Goal: Communication & Community: Answer question/provide support

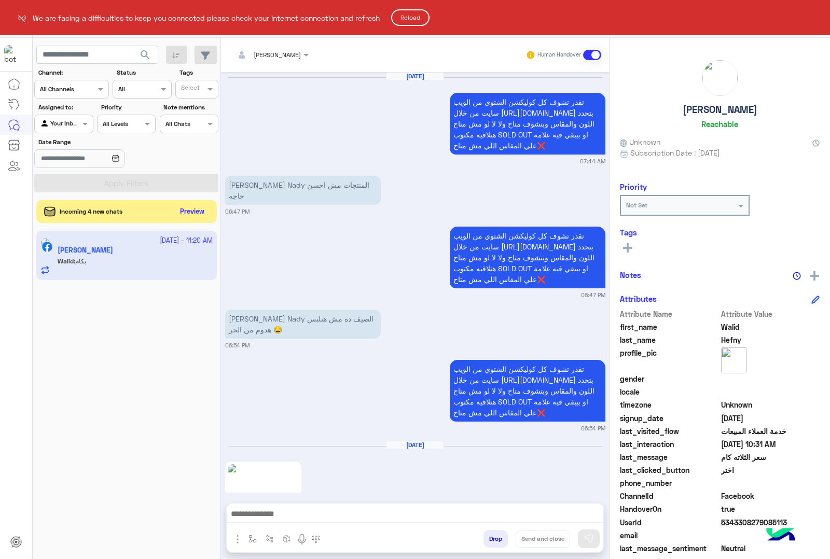
scroll to position [1891, 0]
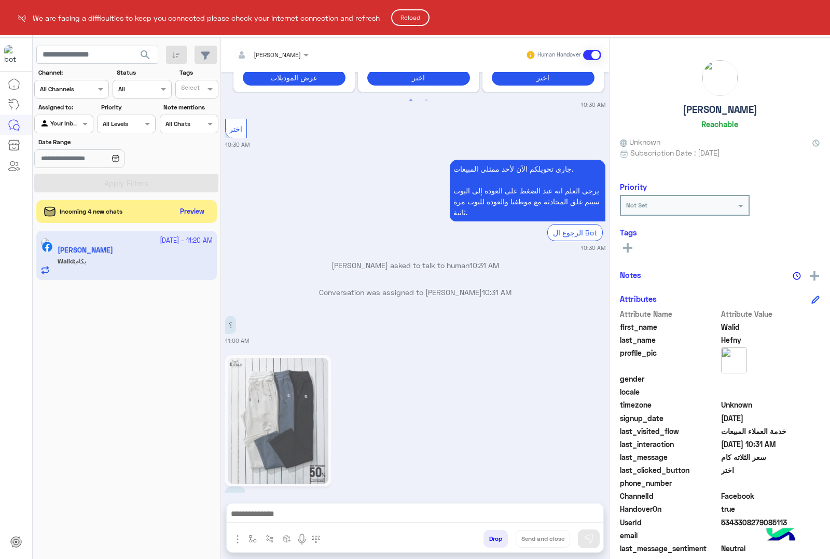
click at [406, 15] on button "Reload" at bounding box center [410, 17] width 38 height 17
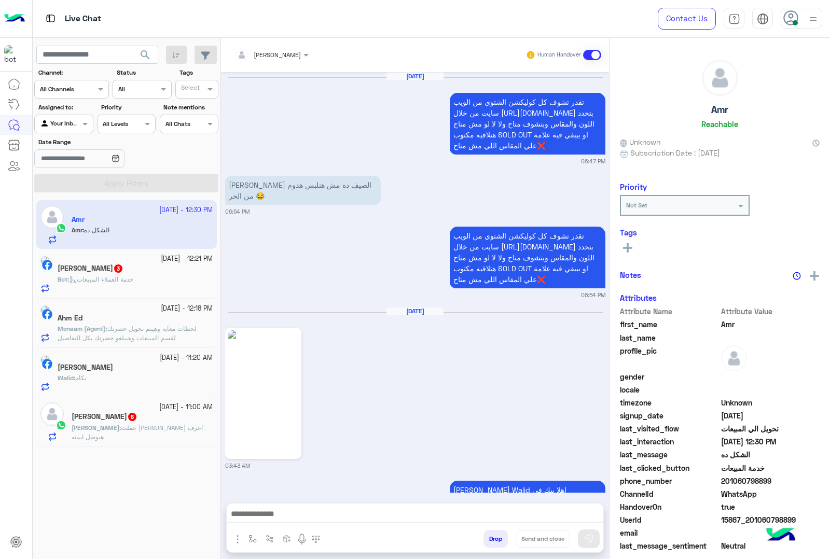
scroll to position [2546, 0]
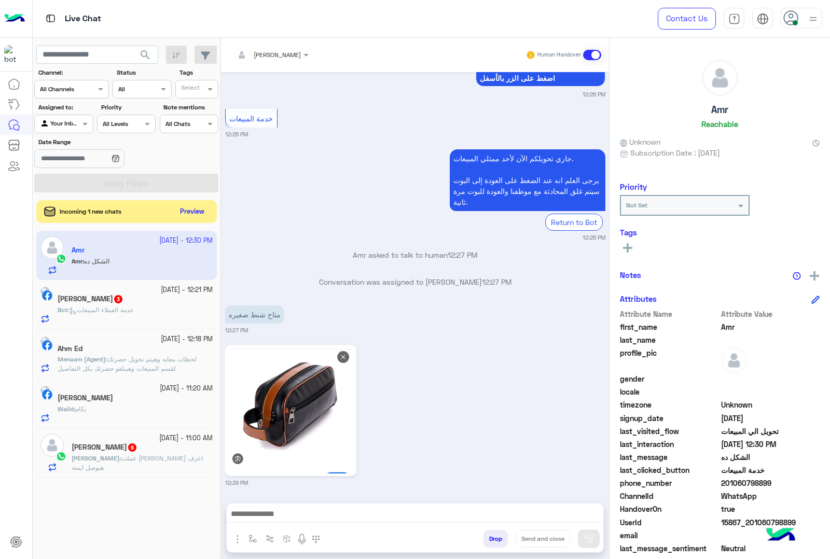
click at [296, 503] on div "Drop Send and close" at bounding box center [415, 528] width 378 height 50
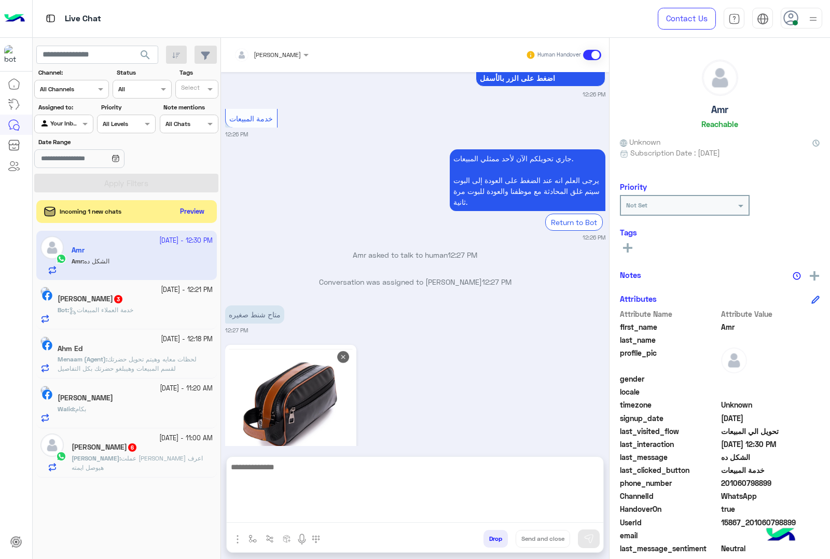
click at [295, 514] on textarea at bounding box center [415, 492] width 377 height 62
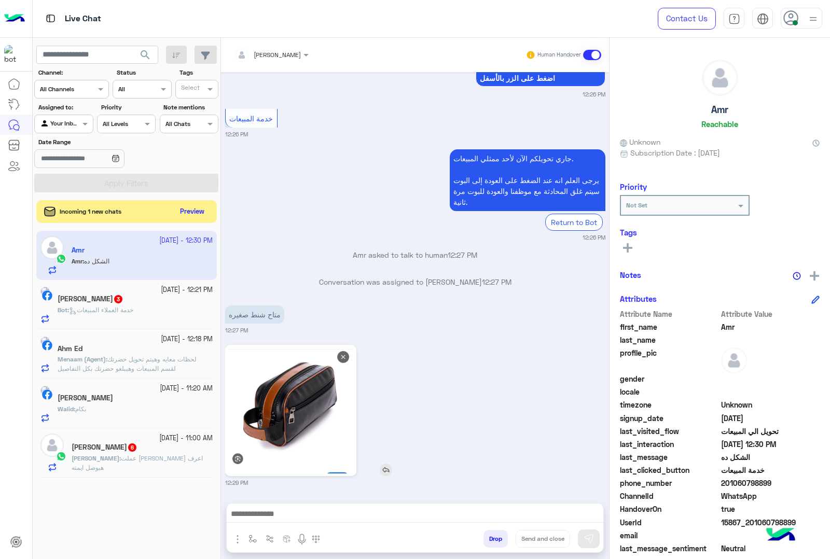
click at [310, 367] on img at bounding box center [291, 411] width 126 height 126
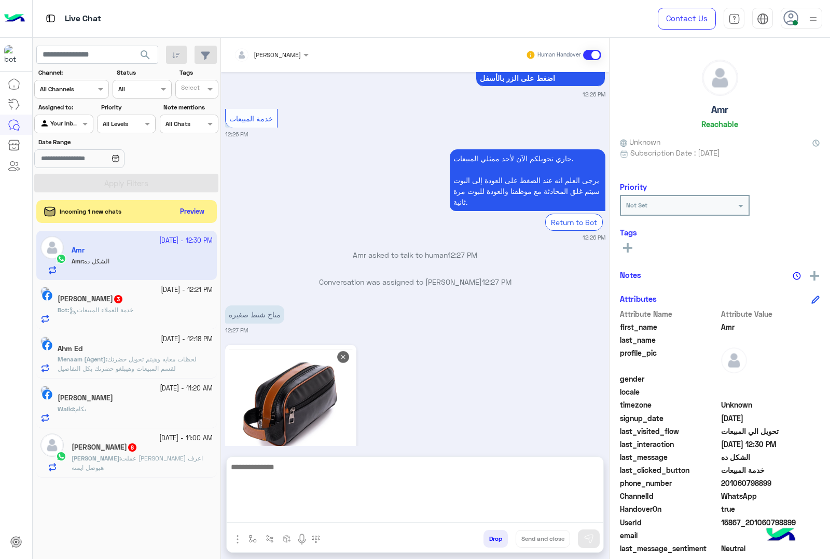
click at [250, 507] on textarea at bounding box center [415, 492] width 377 height 62
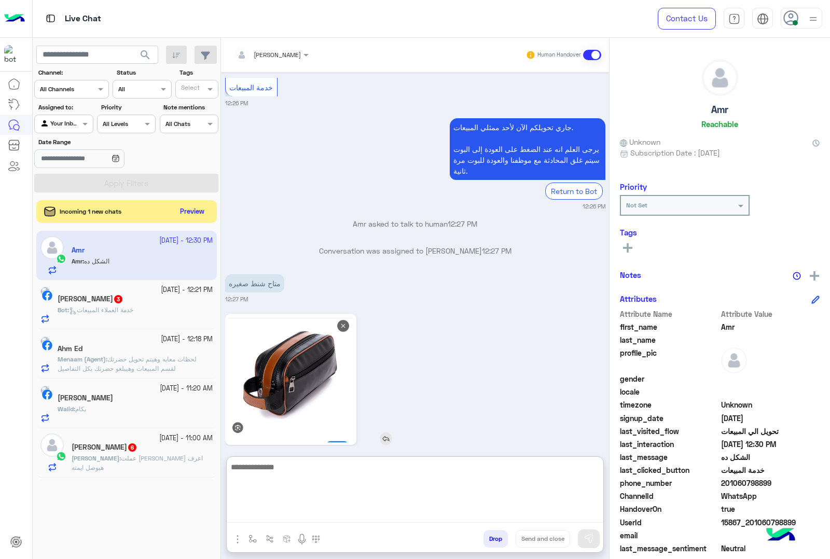
scroll to position [2593, 0]
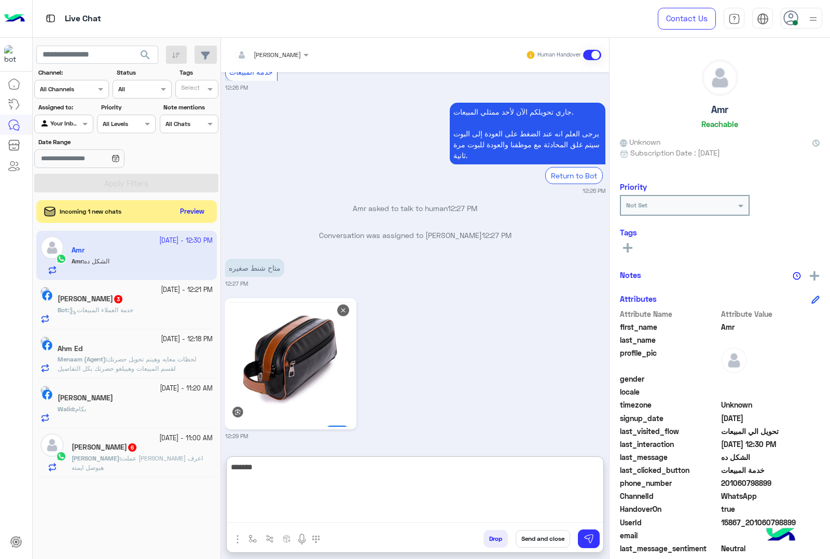
type textarea "*******"
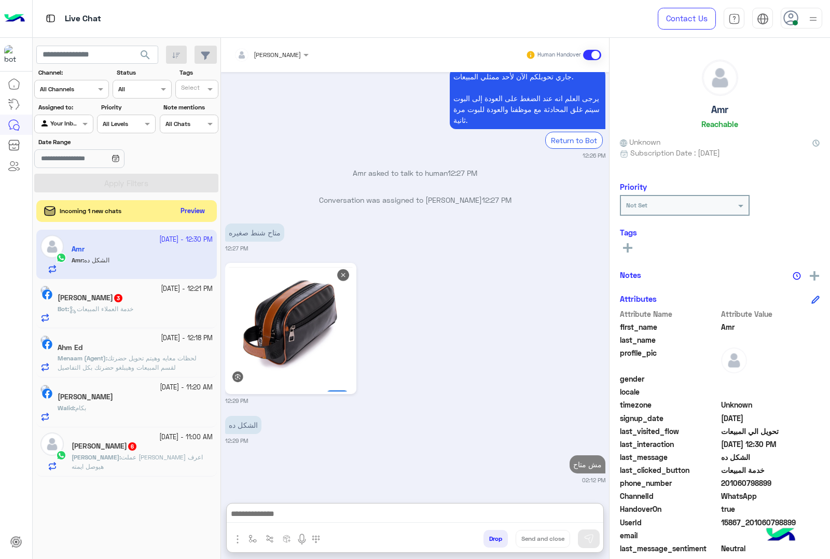
click at [201, 210] on button "Preview" at bounding box center [193, 211] width 32 height 14
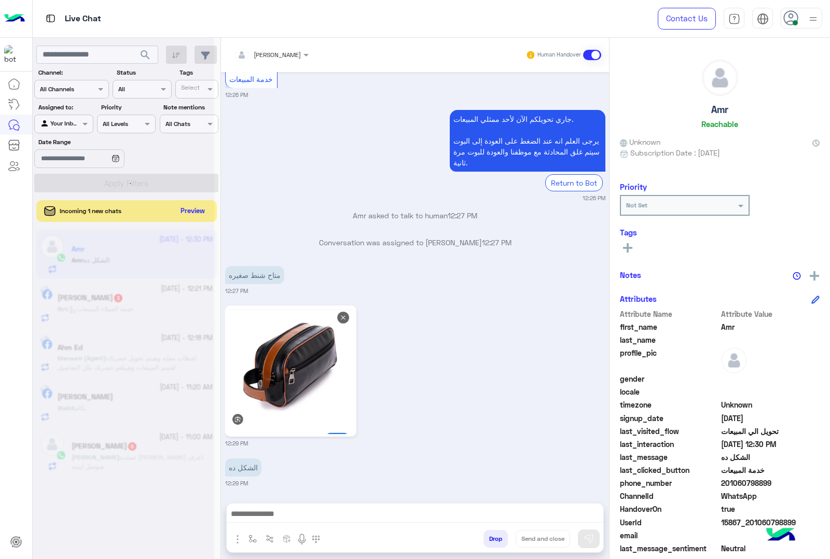
scroll to position [2586, 0]
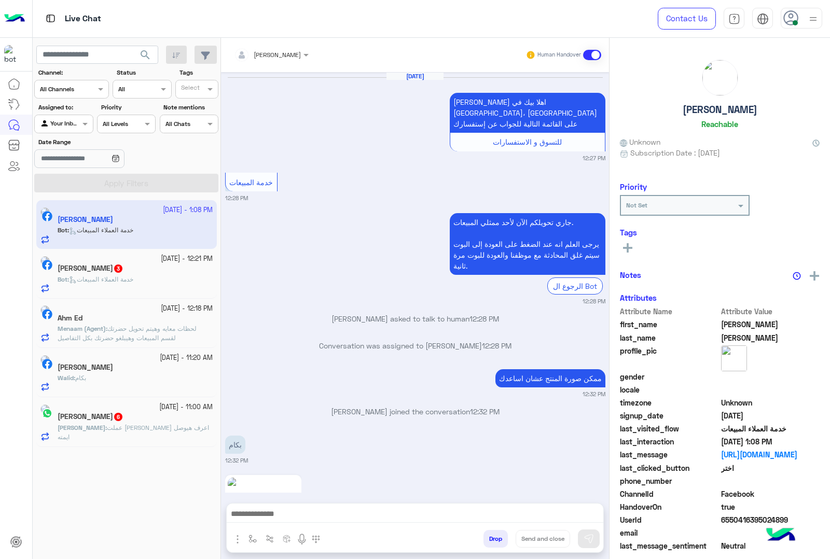
scroll to position [1534, 0]
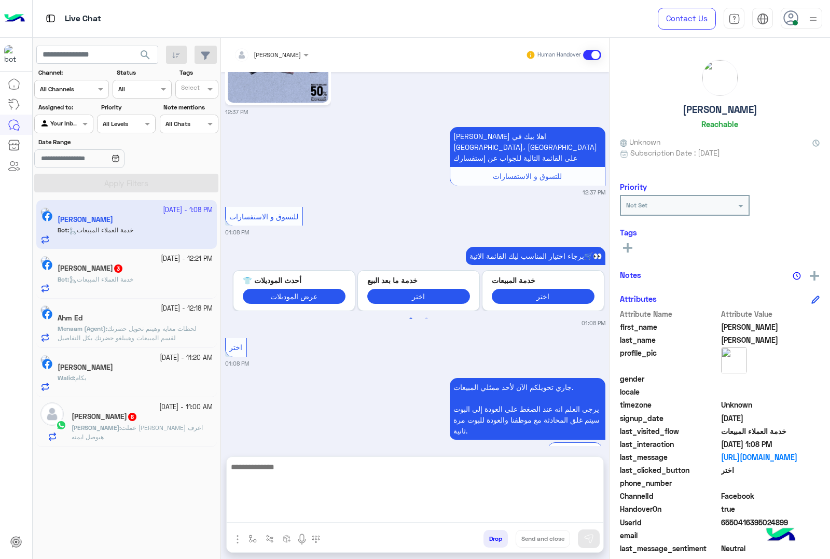
click at [258, 511] on textarea at bounding box center [415, 492] width 377 height 62
paste textarea "**********"
type textarea "**********"
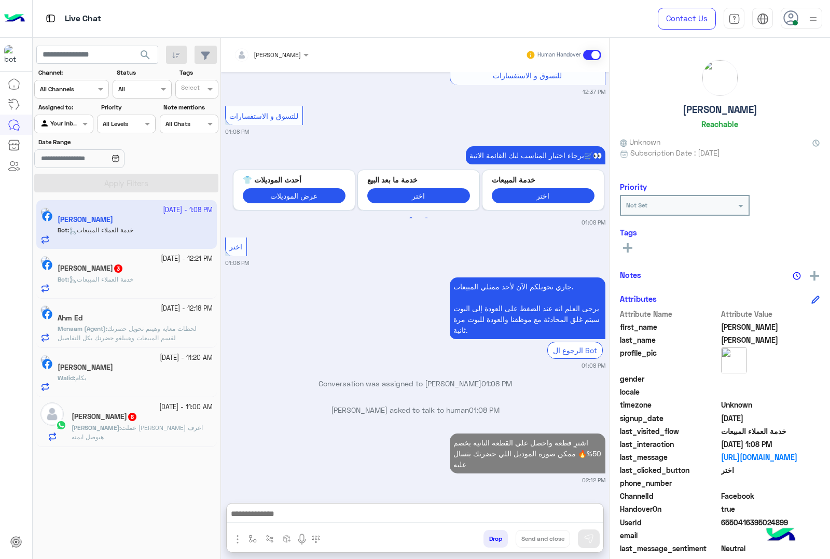
click at [104, 273] on h5 "Mena Fayez 3" at bounding box center [91, 268] width 66 height 9
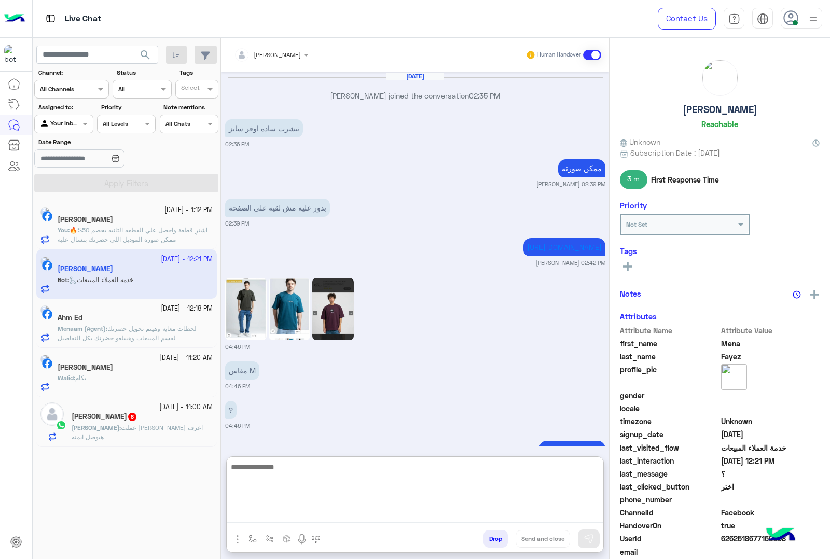
scroll to position [995, 0]
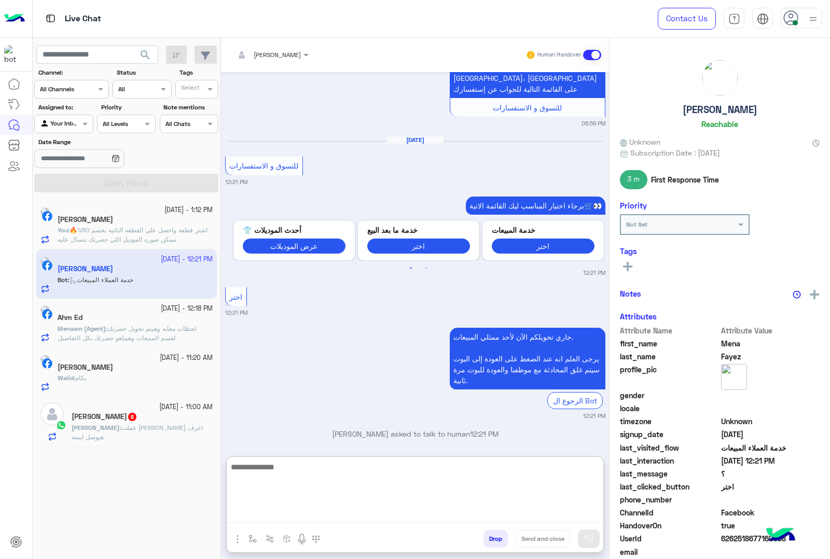
click at [291, 519] on textarea at bounding box center [415, 492] width 377 height 62
paste textarea "**********"
type textarea "**********"
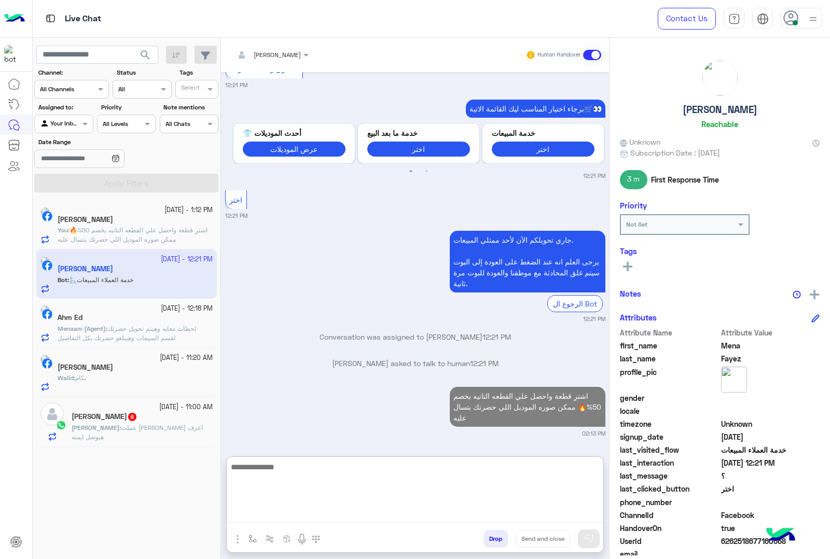
scroll to position [1130, 0]
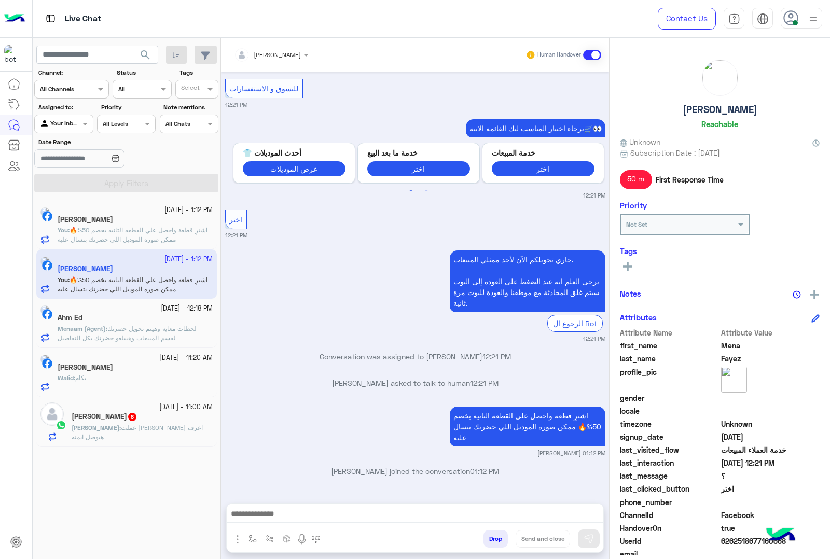
click at [125, 337] on span "لحظات معايه وهيتم تحويل حضرتك لقسم المبيعات وهيبلغو حضرتك بكل التفاصيل" at bounding box center [127, 333] width 139 height 17
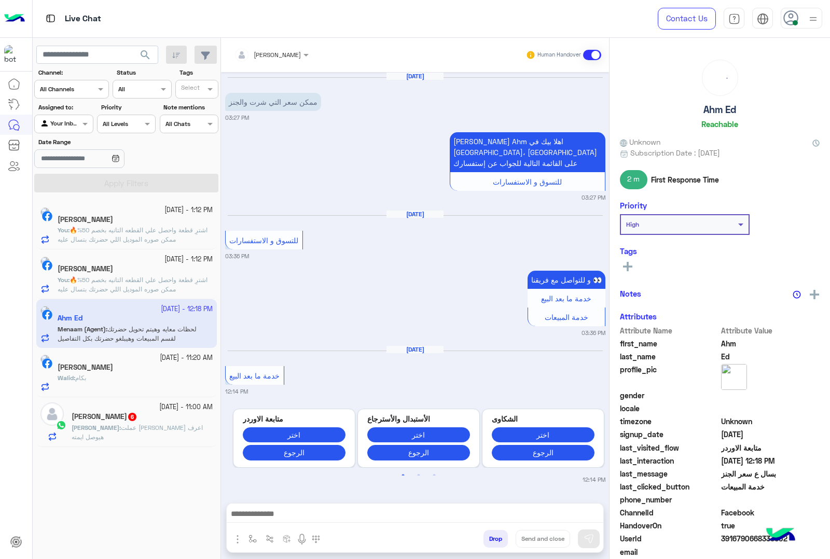
scroll to position [535, 0]
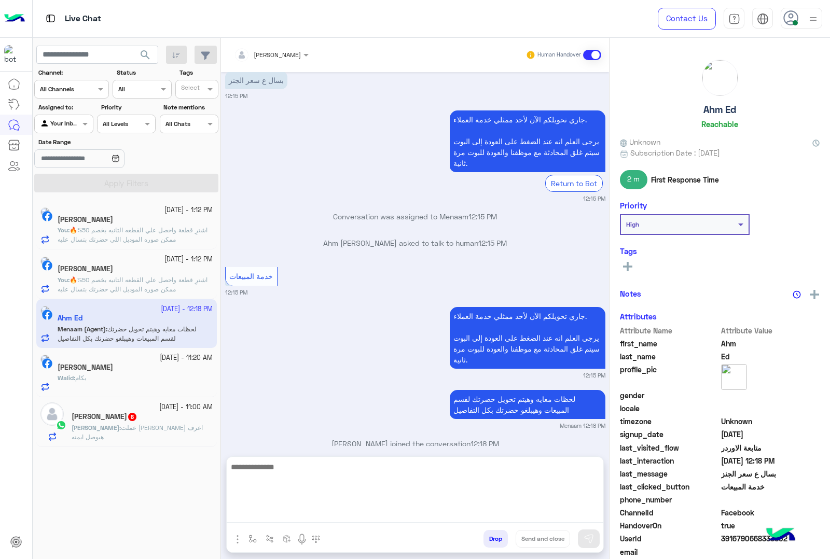
click at [277, 515] on textarea at bounding box center [415, 492] width 377 height 62
paste textarea "**********"
type textarea "**********"
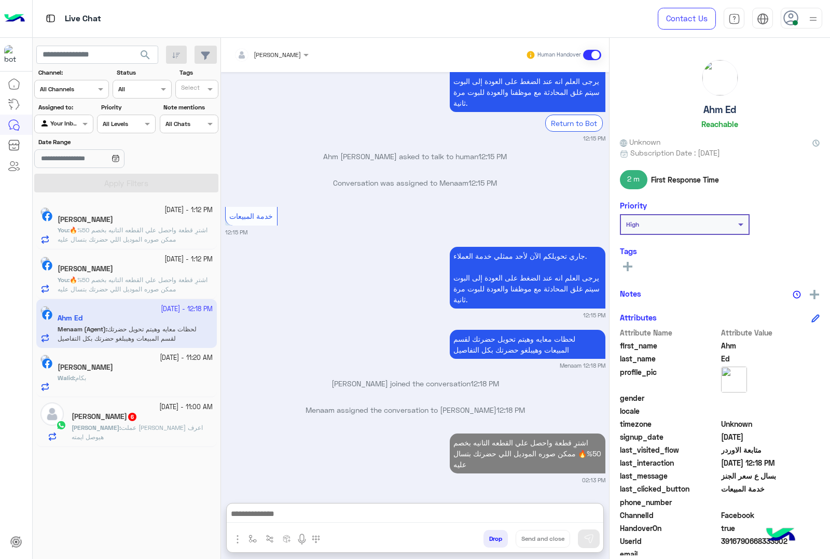
click at [106, 362] on div "[DATE] - 11:20 AM" at bounding box center [135, 358] width 155 height 10
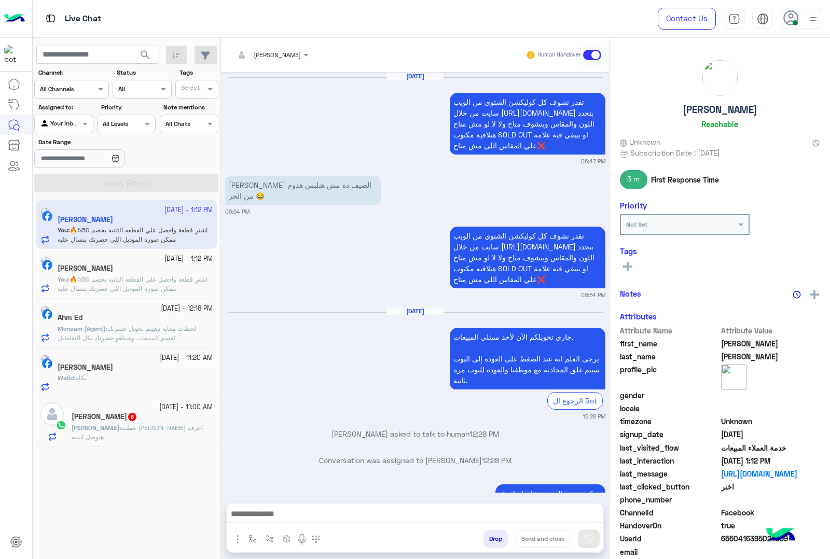
scroll to position [3673, 0]
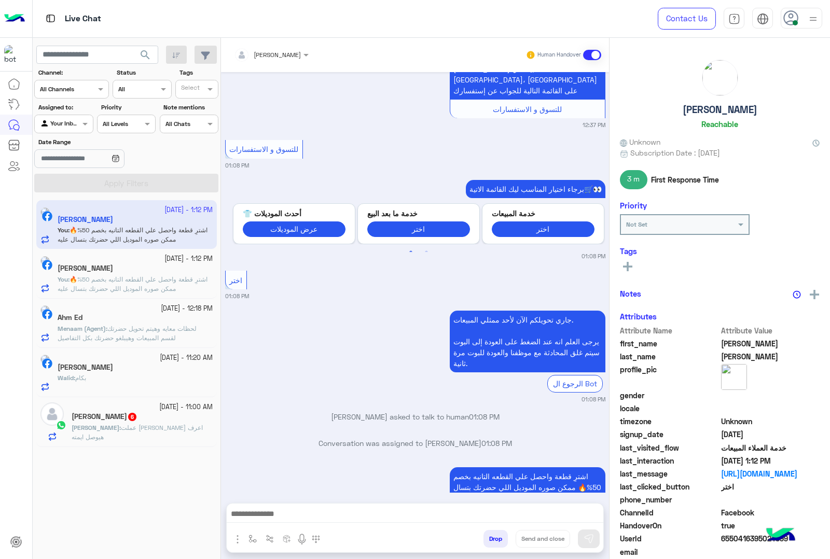
click at [105, 381] on div "Walid : بكام" at bounding box center [135, 383] width 155 height 18
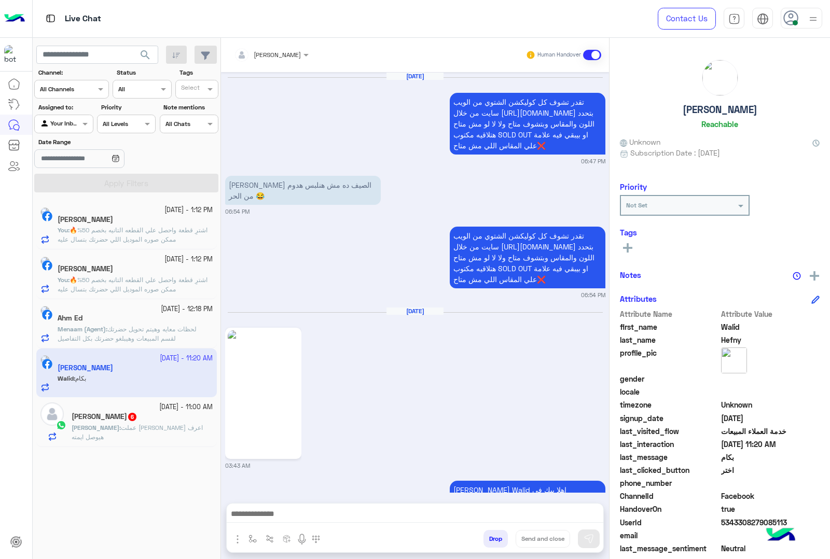
scroll to position [1757, 0]
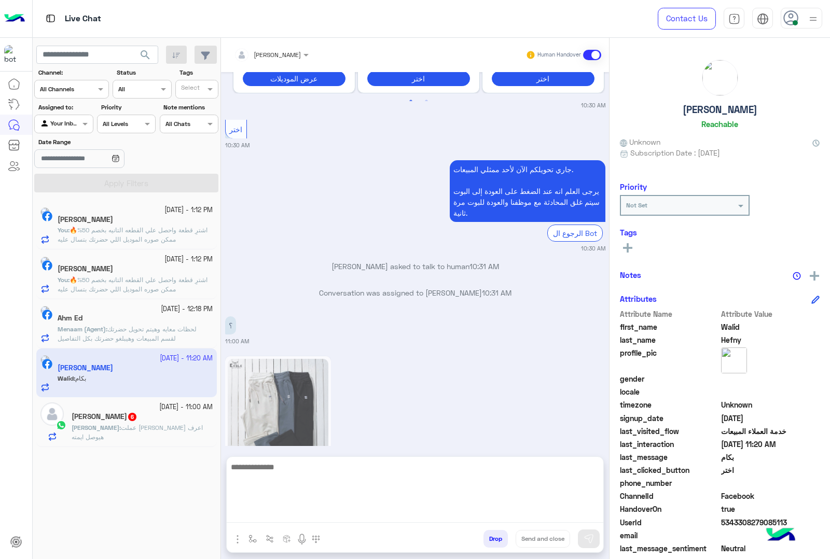
click at [292, 507] on textarea at bounding box center [415, 492] width 377 height 62
type textarea "***"
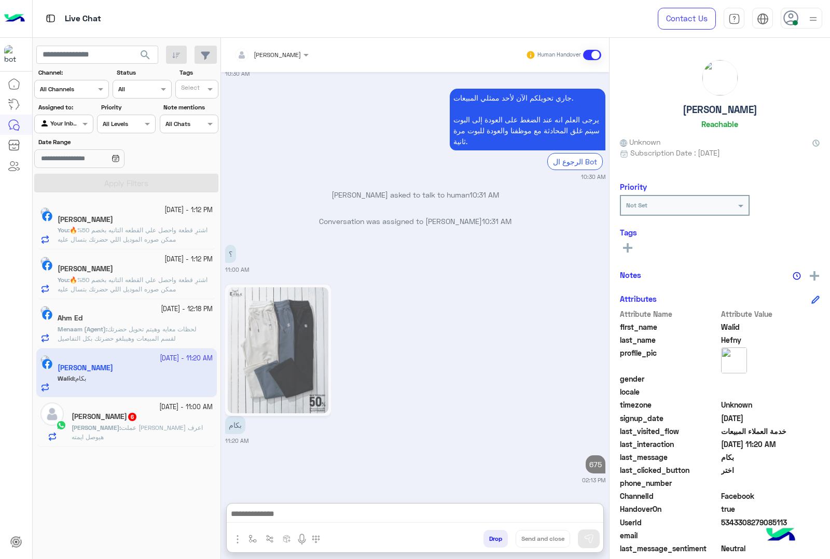
click at [92, 436] on div "Ahmed : عملت اوردور عاوز اعرف هيوصل ايمته" at bounding box center [142, 432] width 141 height 18
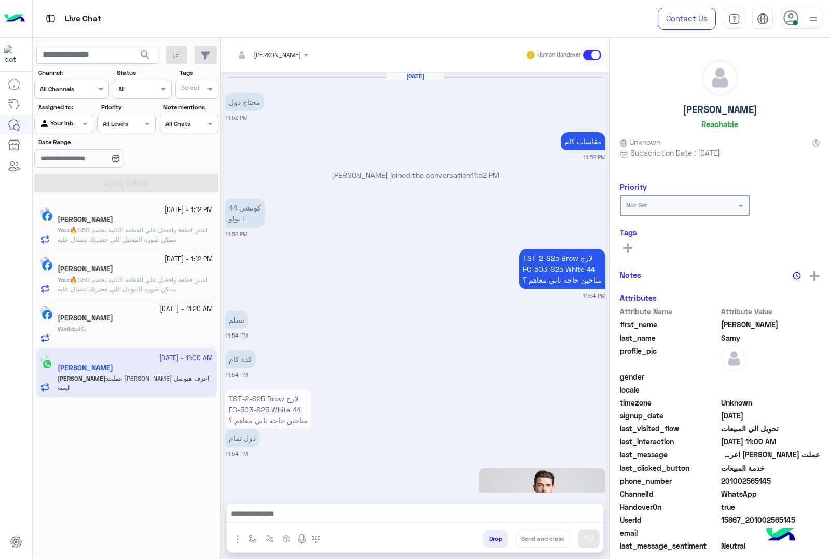
scroll to position [1550, 0]
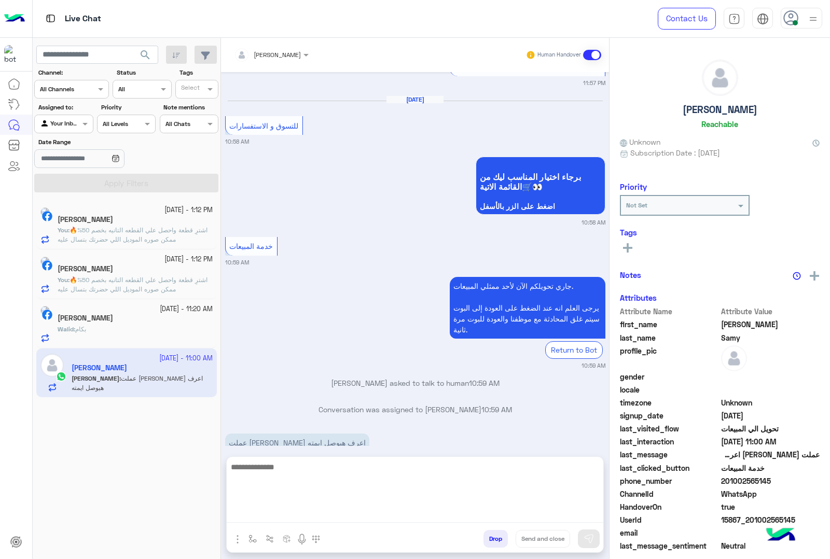
click at [273, 523] on textarea at bounding box center [415, 492] width 377 height 62
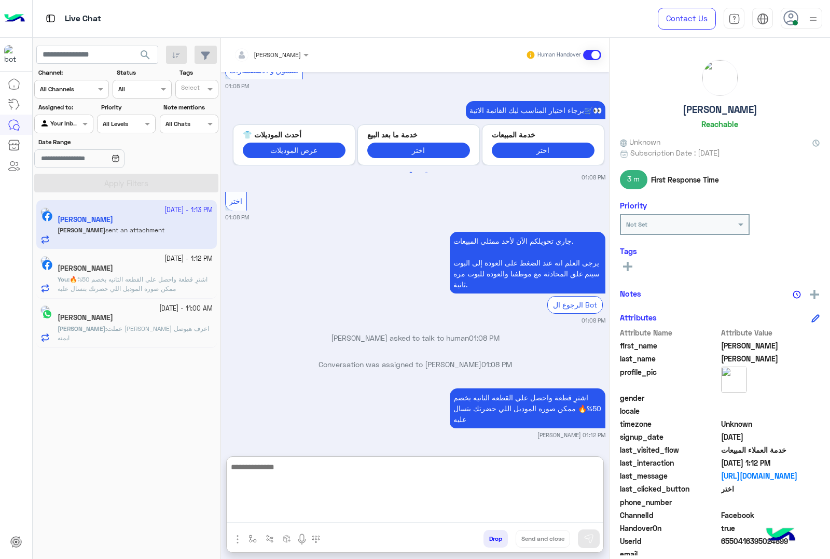
scroll to position [1713, 0]
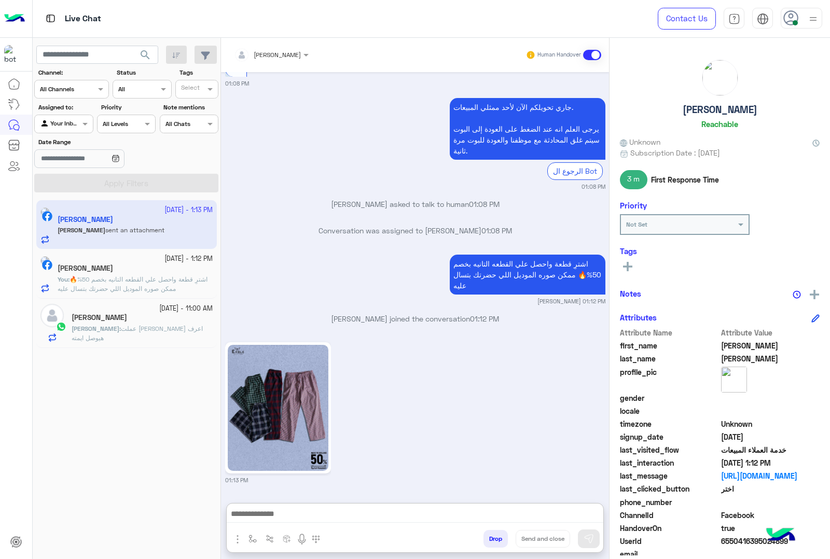
click at [138, 327] on span "عملت اوردور عاوز اعرف هيوصل ايمته" at bounding box center [137, 333] width 131 height 17
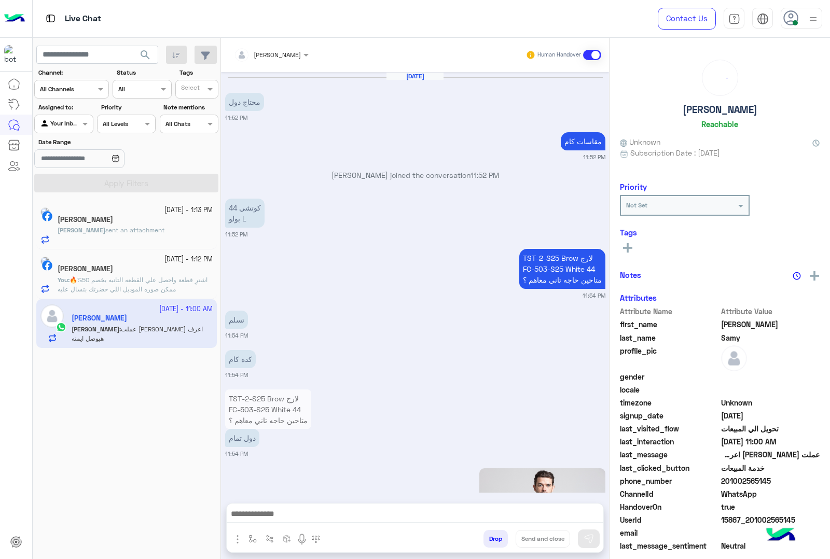
scroll to position [1550, 0]
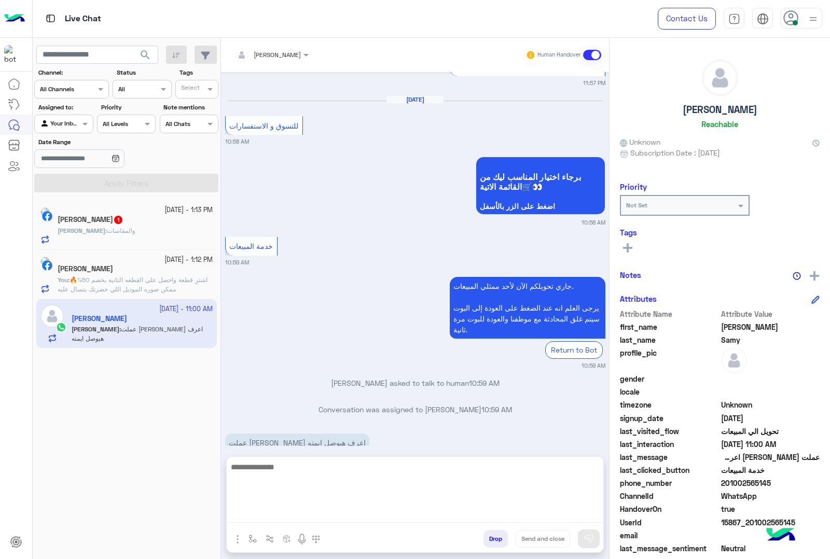
click at [322, 509] on textarea at bounding box center [415, 492] width 377 height 62
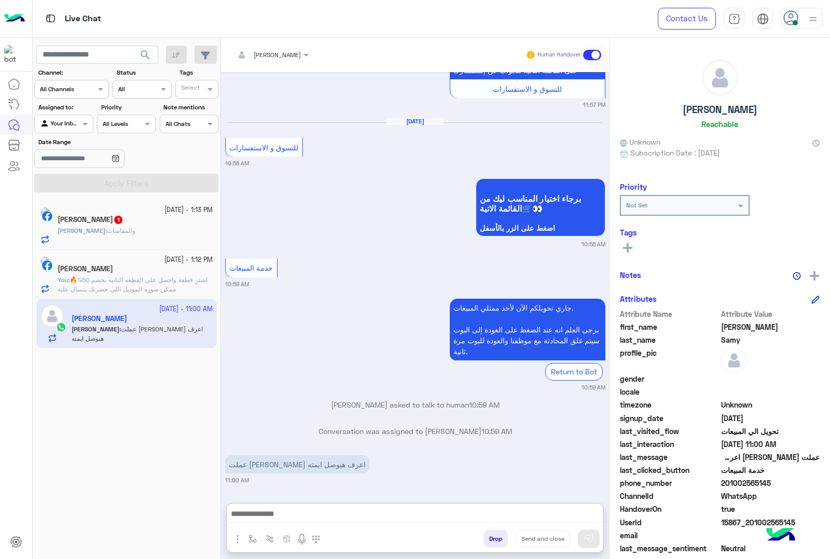
click at [276, 58] on span "[PERSON_NAME]" at bounding box center [277, 55] width 47 height 8
click at [288, 128] on div "Menaam" at bounding box center [280, 130] width 29 height 11
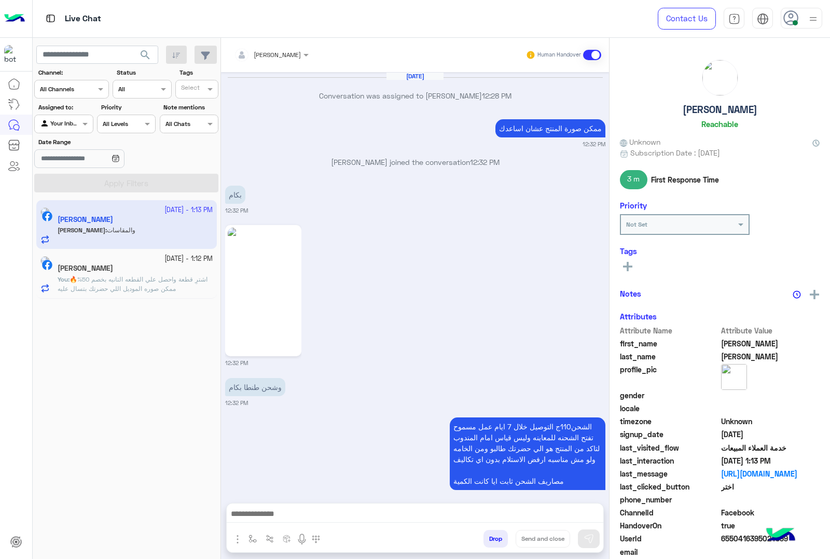
scroll to position [1576, 0]
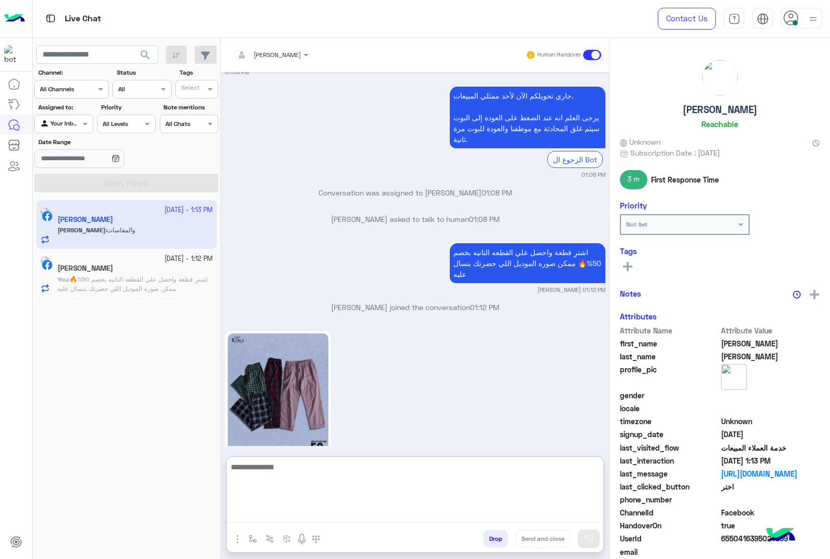
click at [282, 513] on textarea at bounding box center [415, 492] width 377 height 62
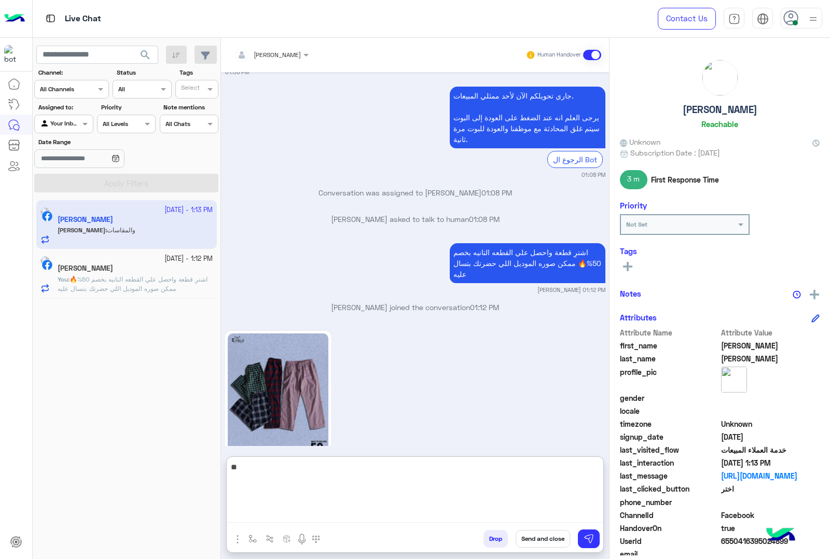
type textarea "***"
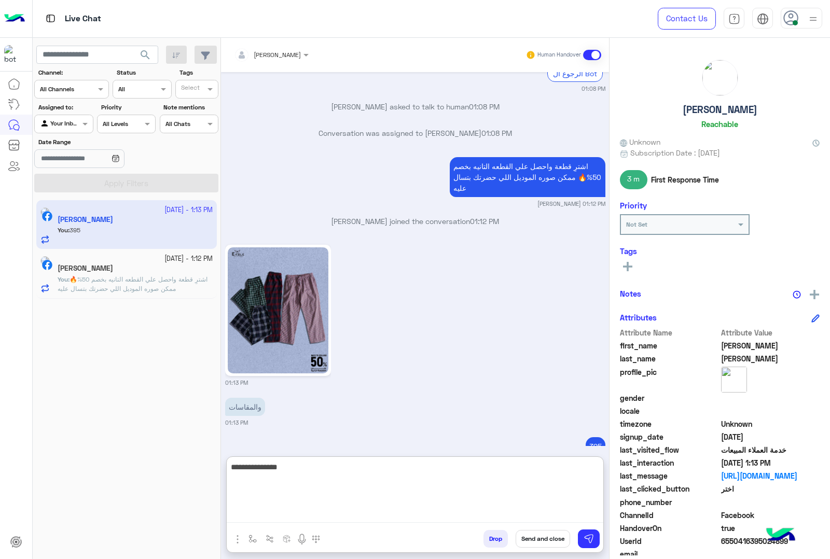
type textarea "**********"
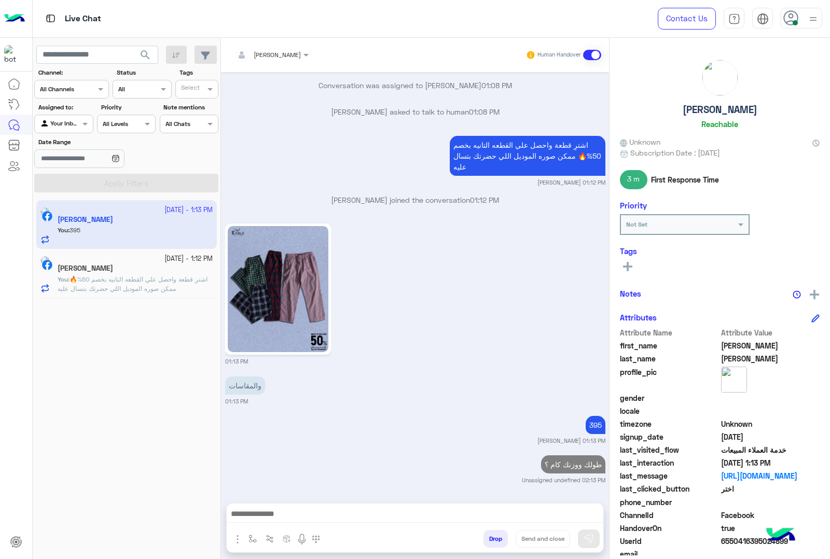
click at [102, 397] on div "20 September - 1:13 PM Mohamed Samir Ayat You : 395 20 September - 1:12 PM Mena…" at bounding box center [127, 380] width 188 height 367
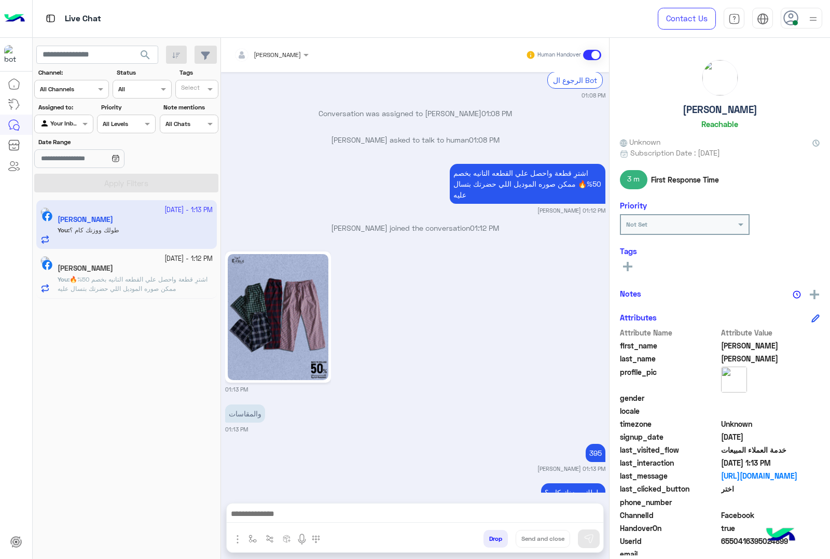
click at [521, 402] on div "والمقاسات 01:13 PM" at bounding box center [415, 418] width 380 height 32
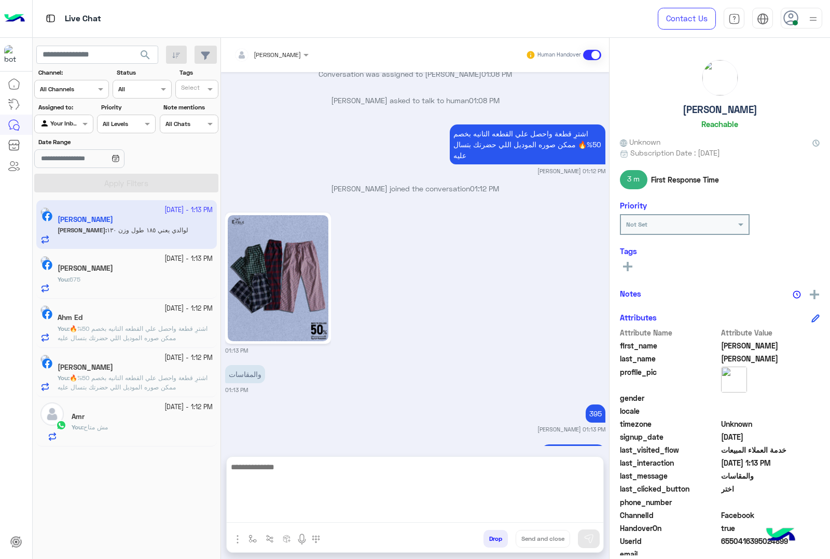
click at [294, 511] on textarea at bounding box center [415, 492] width 377 height 62
type textarea "**********"
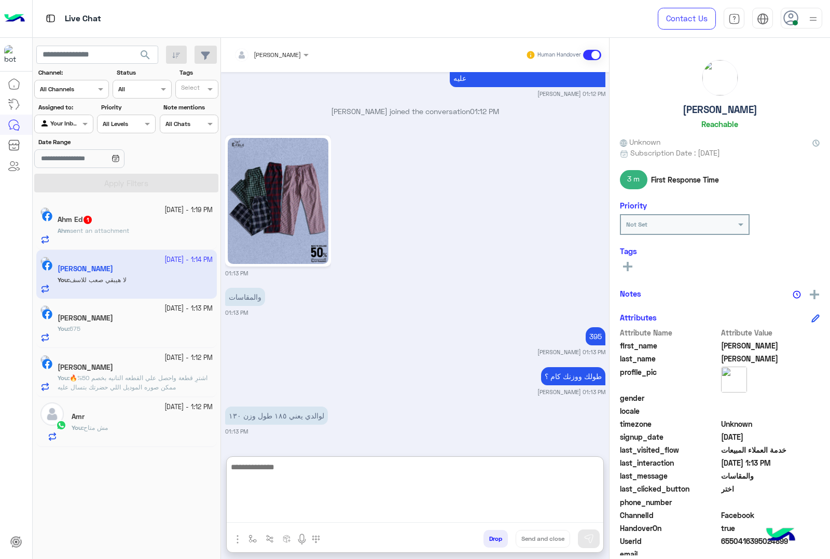
scroll to position [1715, 0]
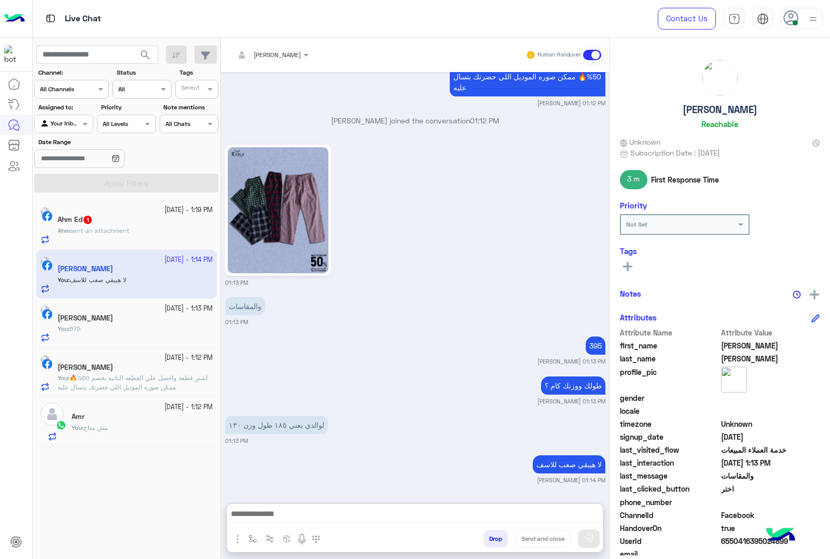
click at [92, 222] on span "1" at bounding box center [88, 220] width 8 height 8
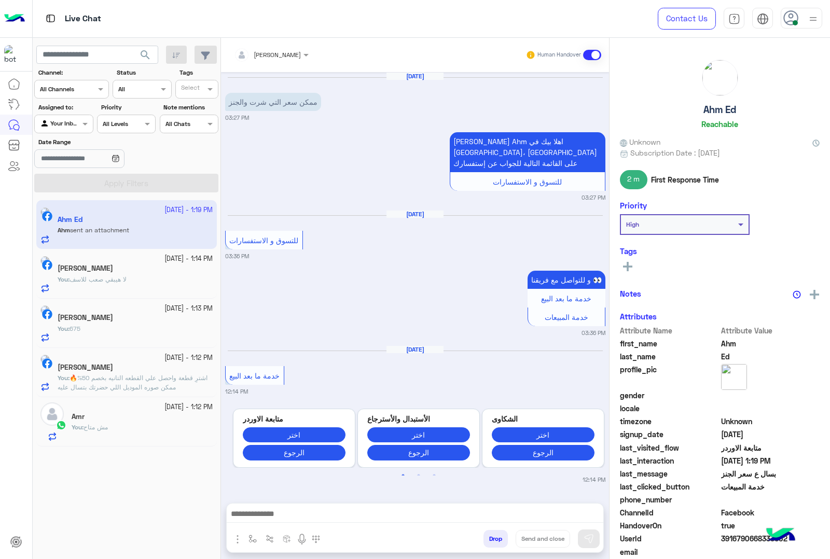
scroll to position [707, 0]
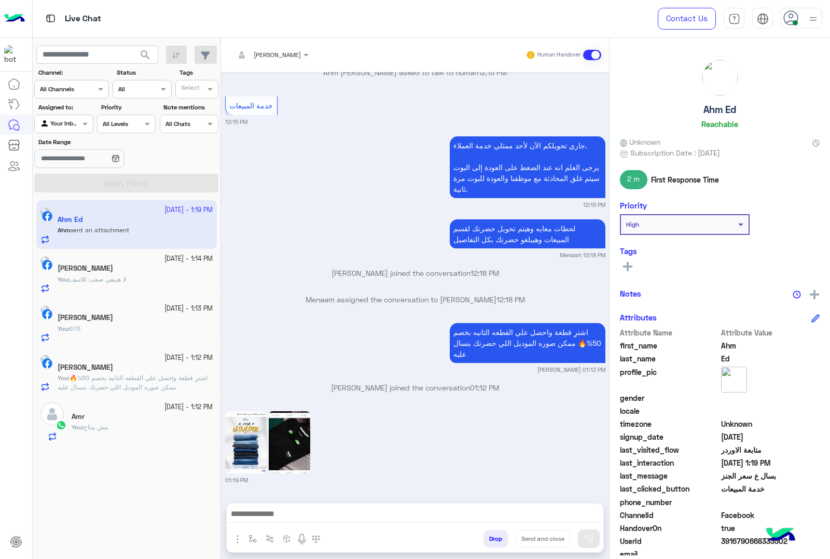
click at [291, 457] on img at bounding box center [290, 442] width 42 height 62
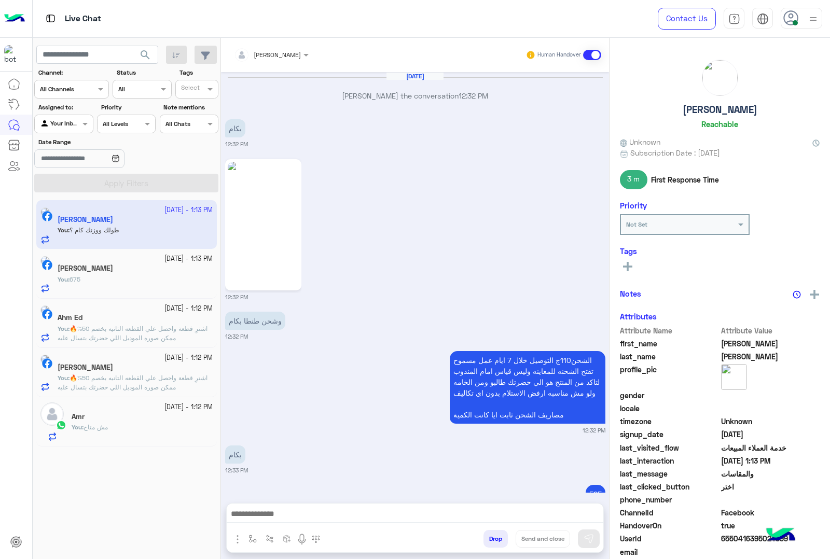
scroll to position [1589, 0]
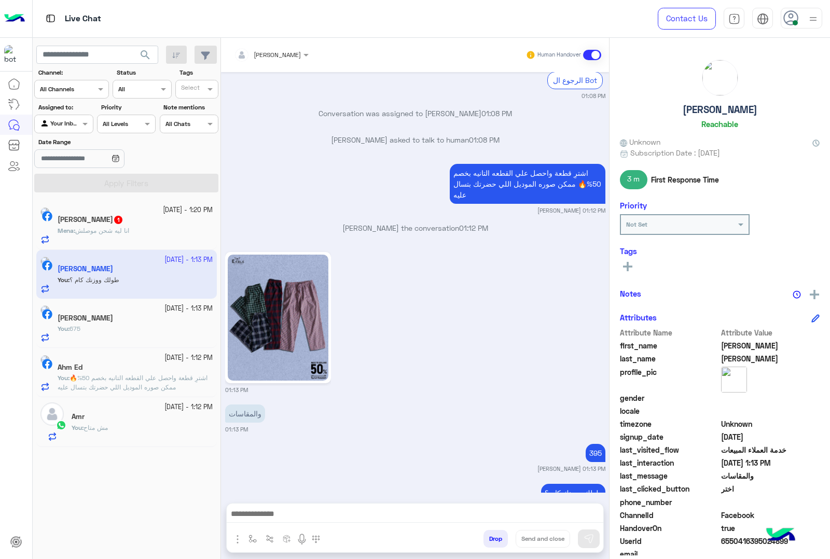
click at [119, 231] on span "انا ليه شحن موصلش" at bounding box center [102, 231] width 54 height 8
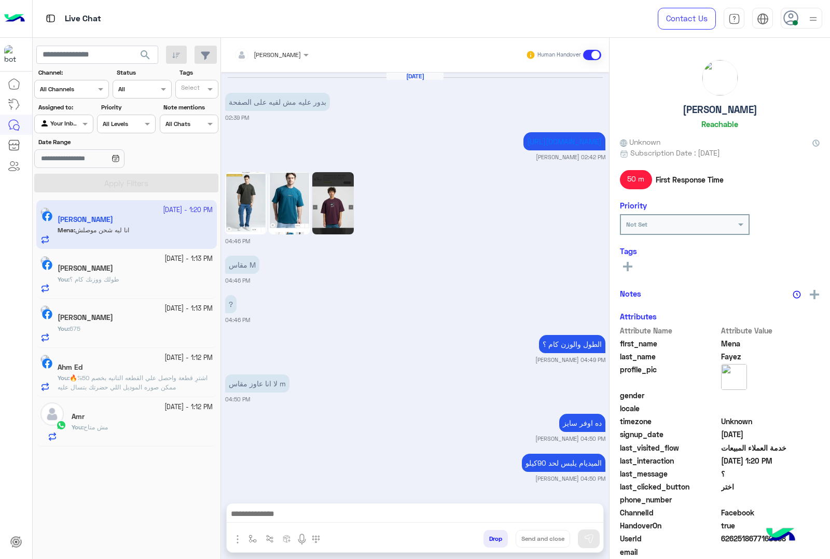
scroll to position [1018, 0]
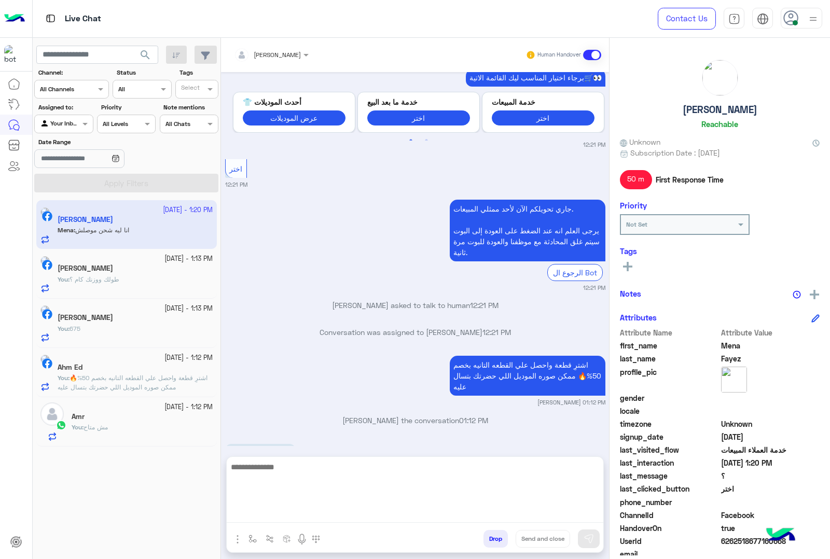
click at [284, 510] on textarea at bounding box center [415, 492] width 377 height 62
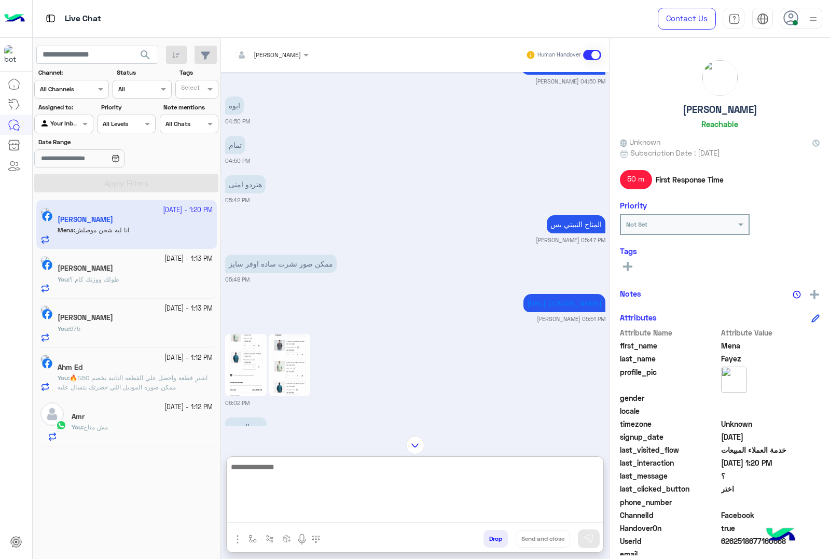
scroll to position [2037, 0]
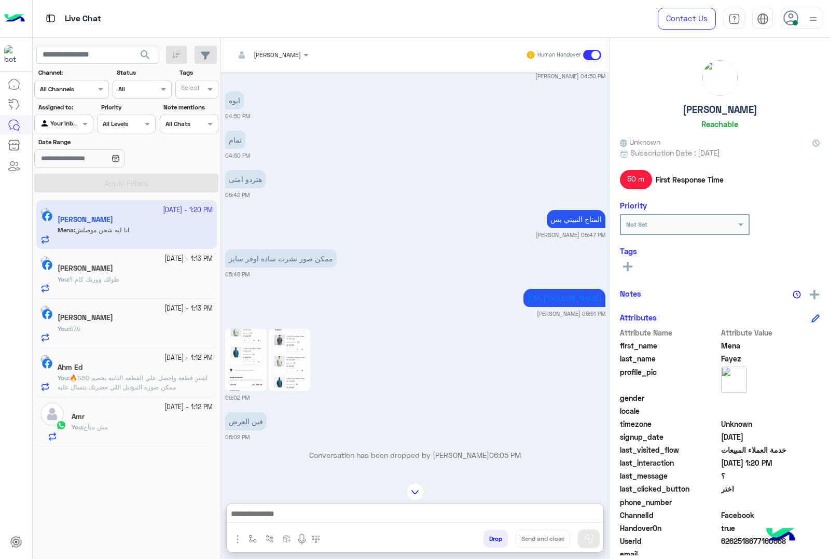
click at [283, 66] on div "mohamed ahmed Human Handover" at bounding box center [415, 55] width 388 height 34
click at [285, 54] on div at bounding box center [271, 53] width 85 height 10
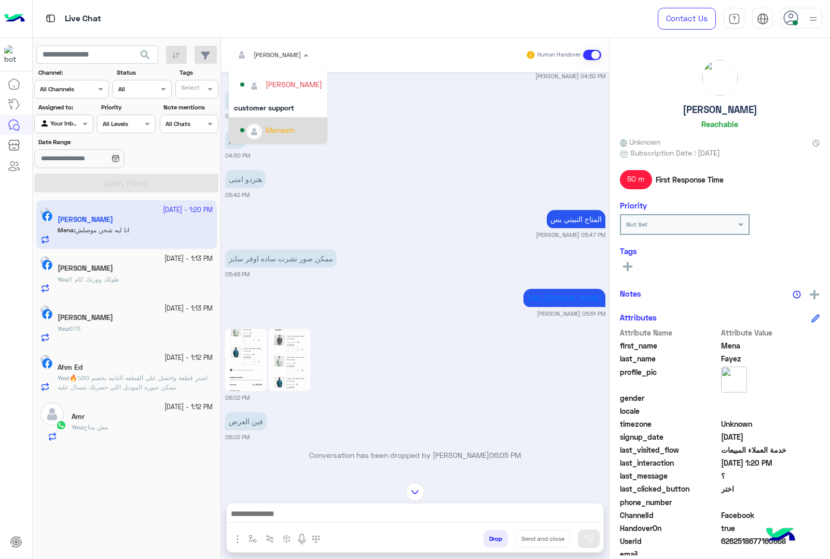
click at [270, 131] on div "Menaam" at bounding box center [280, 130] width 29 height 11
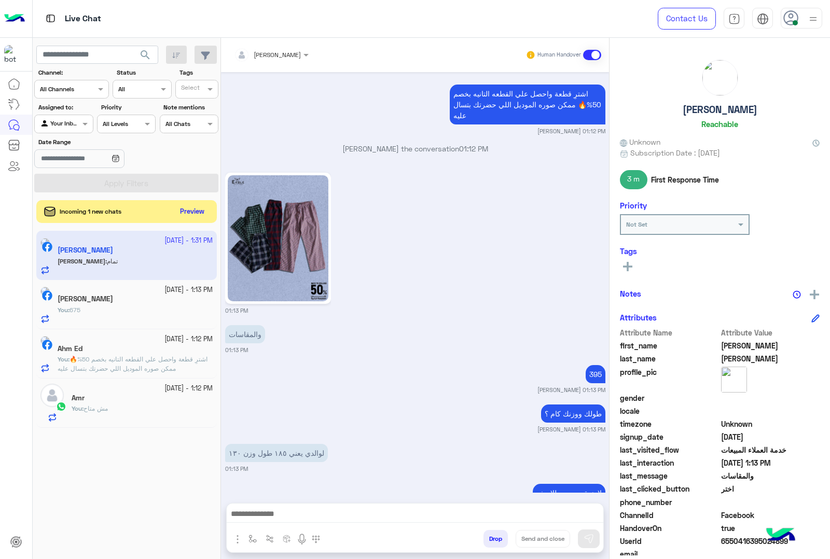
scroll to position [1641, 0]
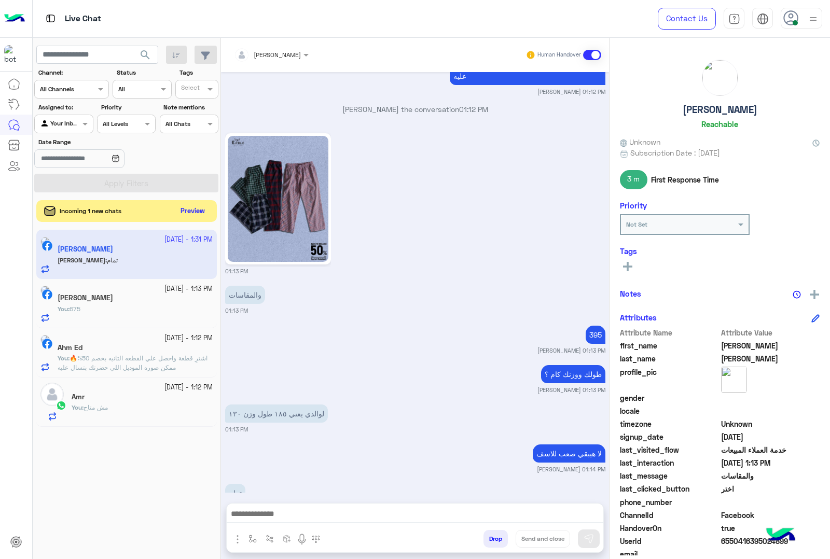
click at [188, 209] on button "Preview" at bounding box center [193, 211] width 32 height 14
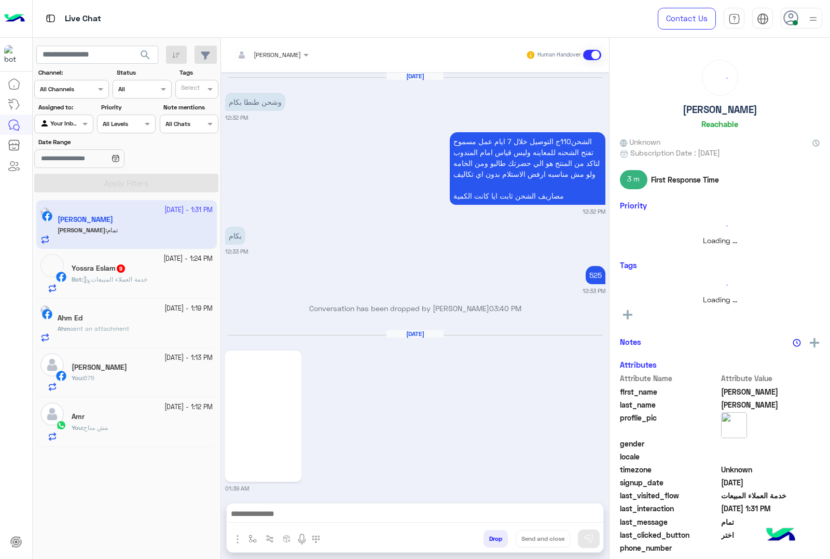
scroll to position [1488, 0]
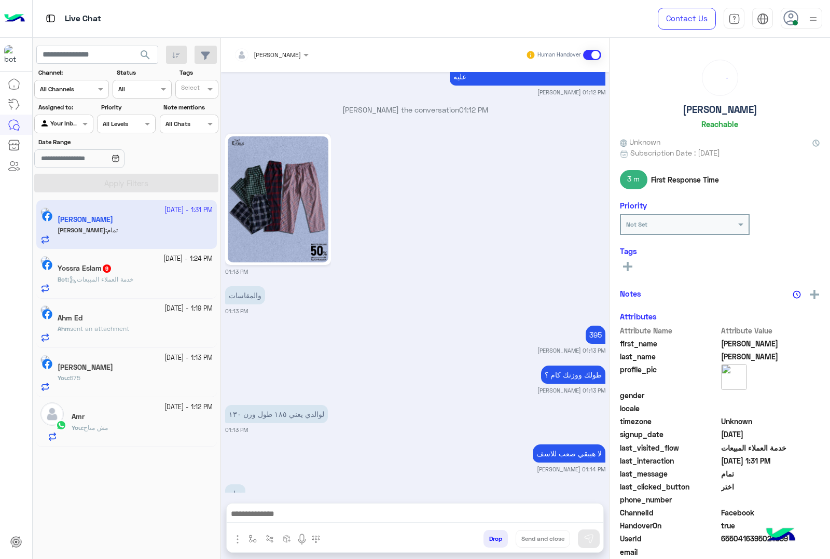
click at [112, 275] on div "Yossra Eslam 9" at bounding box center [135, 269] width 155 height 11
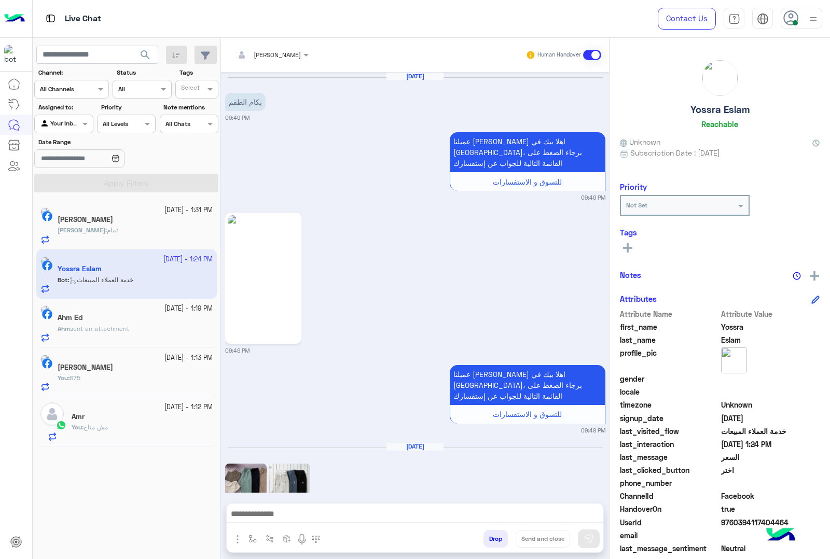
scroll to position [1062, 0]
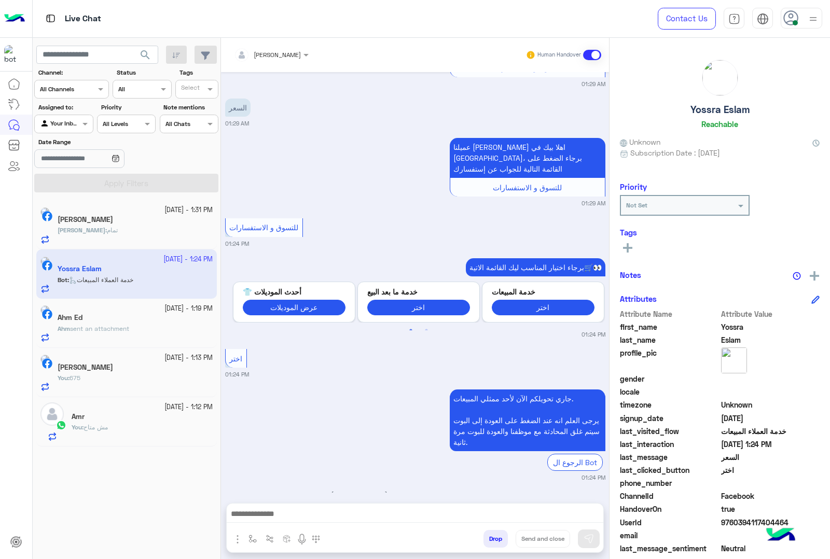
click at [266, 509] on div at bounding box center [415, 517] width 377 height 26
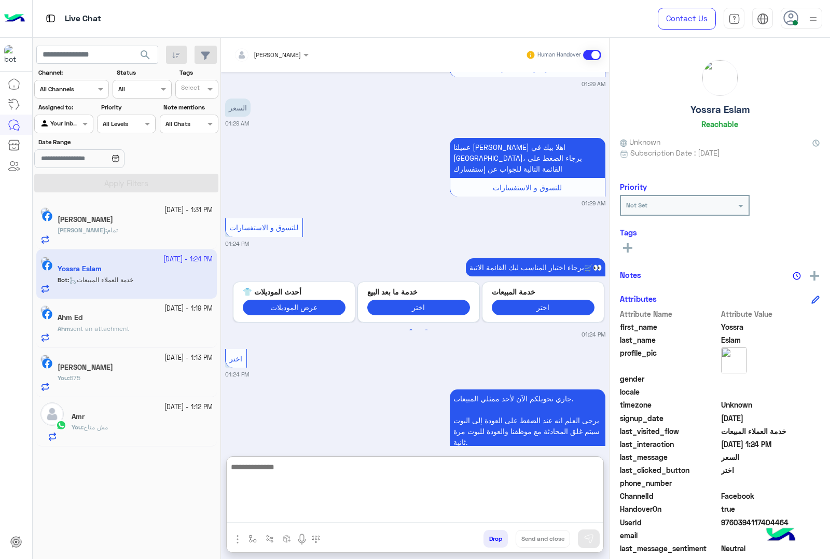
click at [266, 510] on textarea at bounding box center [415, 492] width 377 height 62
paste textarea "**********"
type textarea "**********"
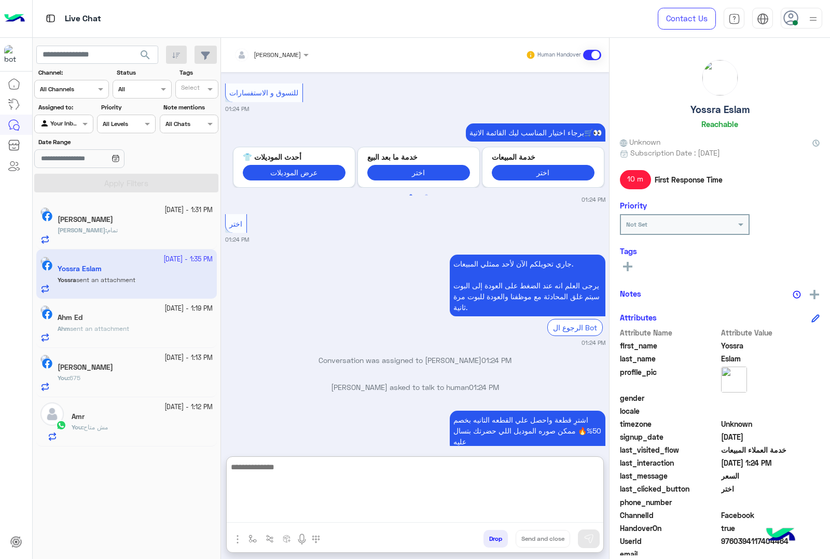
scroll to position [1233, 0]
